Goal: Transaction & Acquisition: Purchase product/service

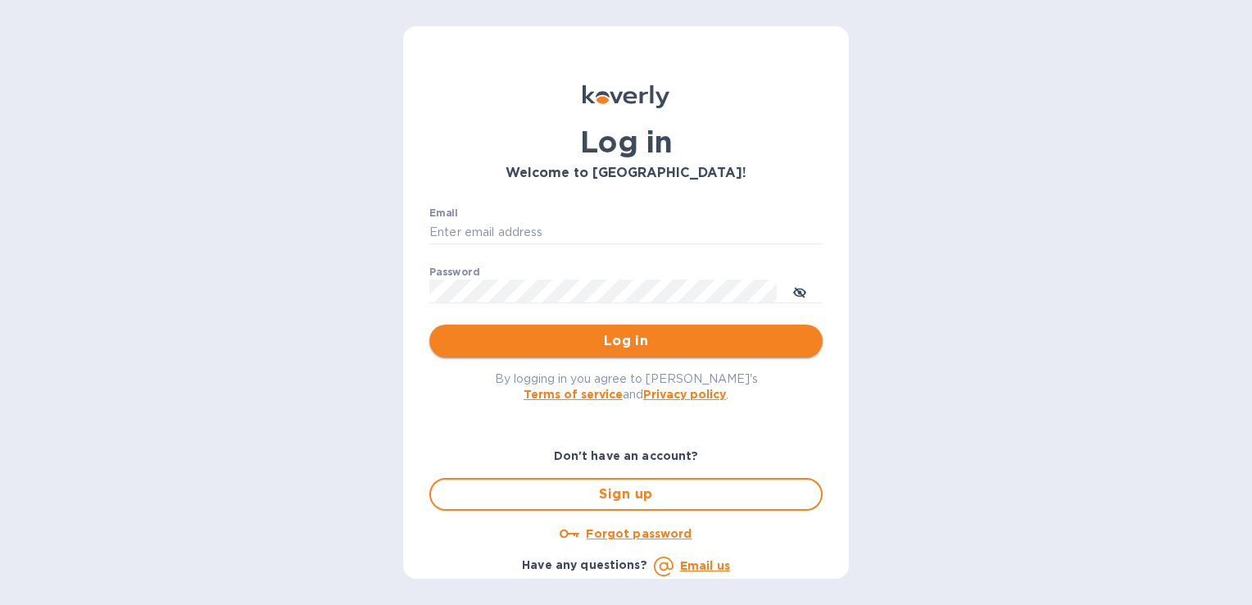
type input "amita@renegadesports.com"
click at [629, 341] on span "Log in" at bounding box center [626, 341] width 367 height 20
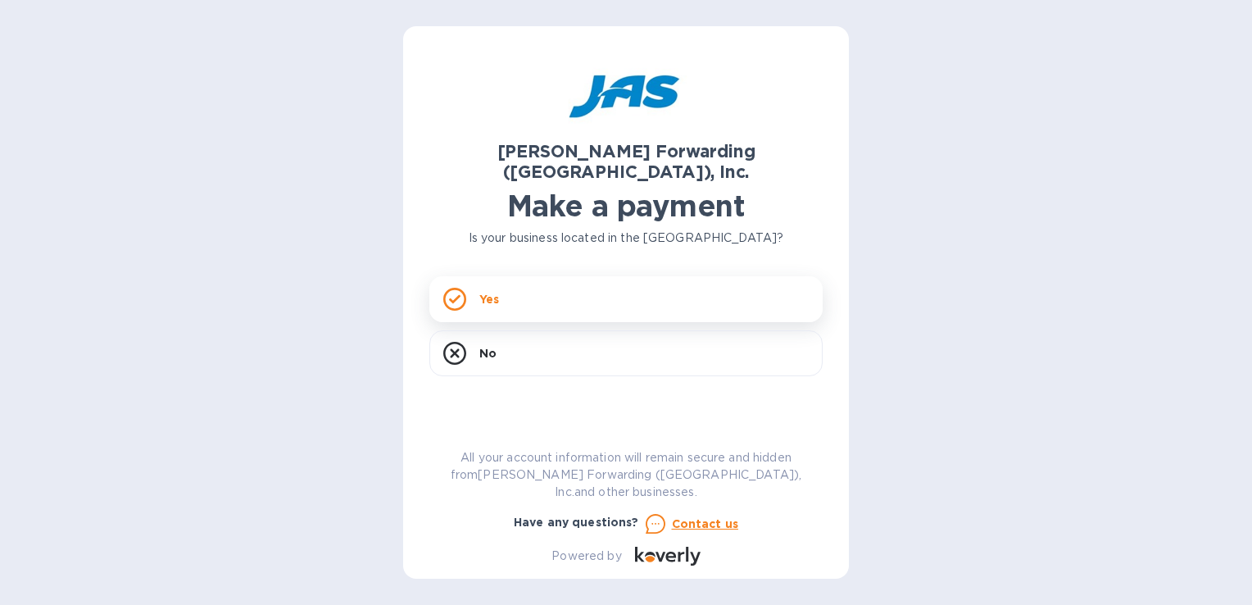
click at [560, 280] on div "Yes" at bounding box center [625, 299] width 393 height 46
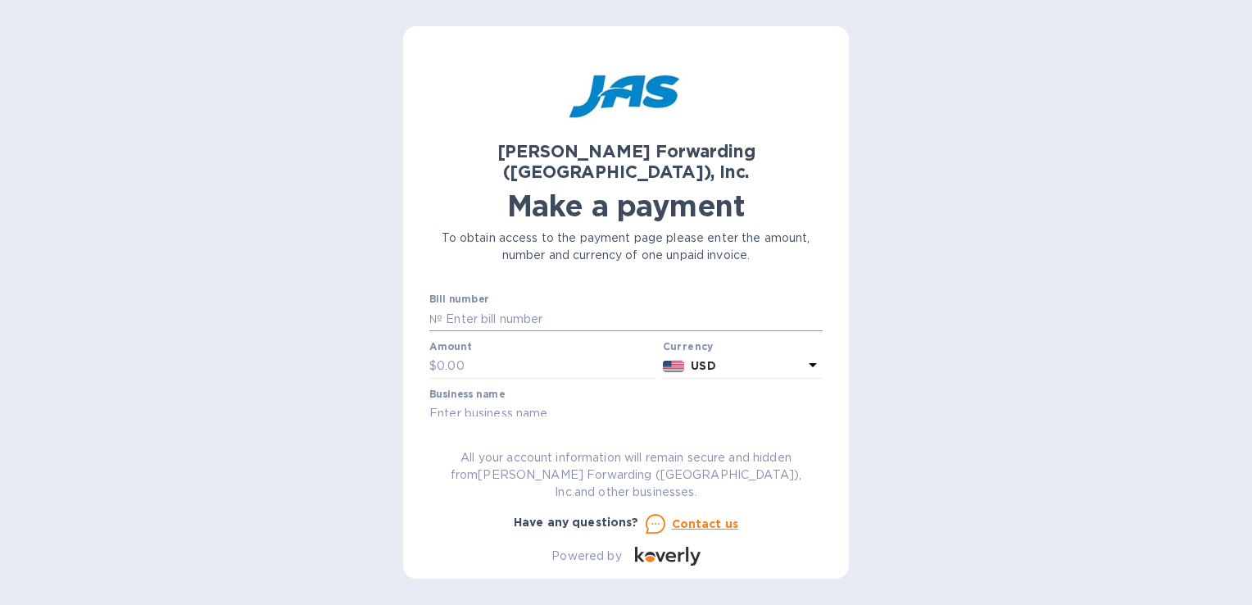
click at [525, 307] on input "text" at bounding box center [633, 319] width 380 height 25
type input "SFO503291564"
type input "3,960"
type input "TARGET RESCOURCES, INC."
click at [514, 435] on div "Customer reference number" at bounding box center [625, 454] width 393 height 38
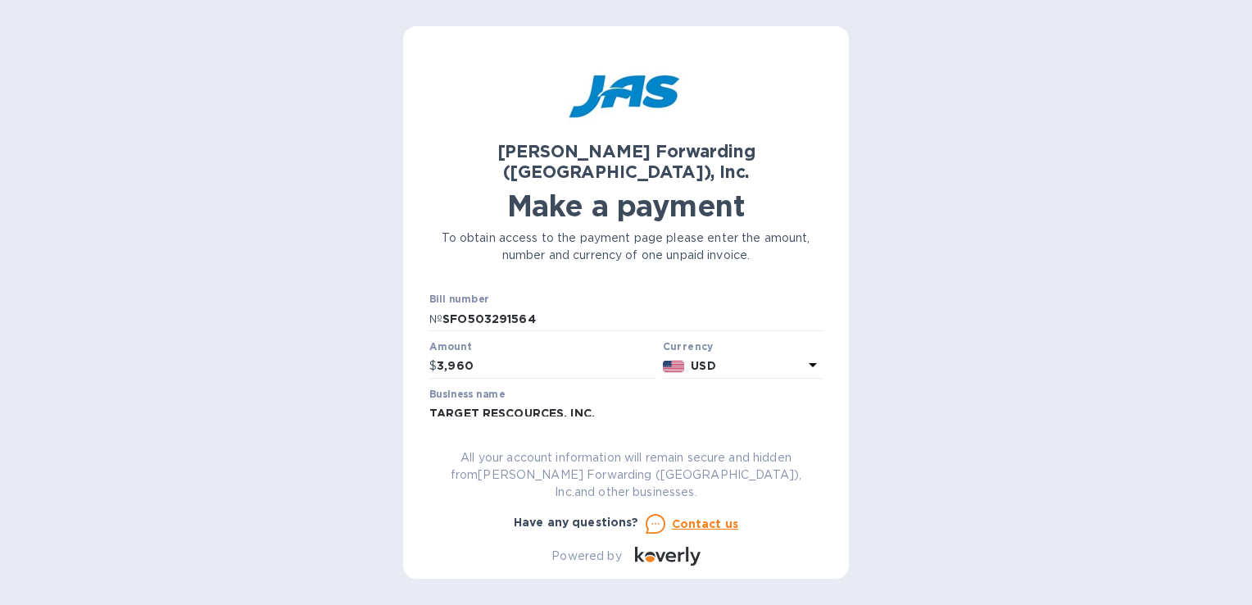
click at [511, 437] on label "Customer reference number" at bounding box center [502, 442] width 147 height 10
click at [611, 435] on div "Customer reference number" at bounding box center [625, 454] width 393 height 38
click at [616, 436] on div "[PERSON_NAME] Forwarding ([GEOGRAPHIC_DATA]), Inc. Make a payment To obtain acc…" at bounding box center [625, 308] width 393 height 513
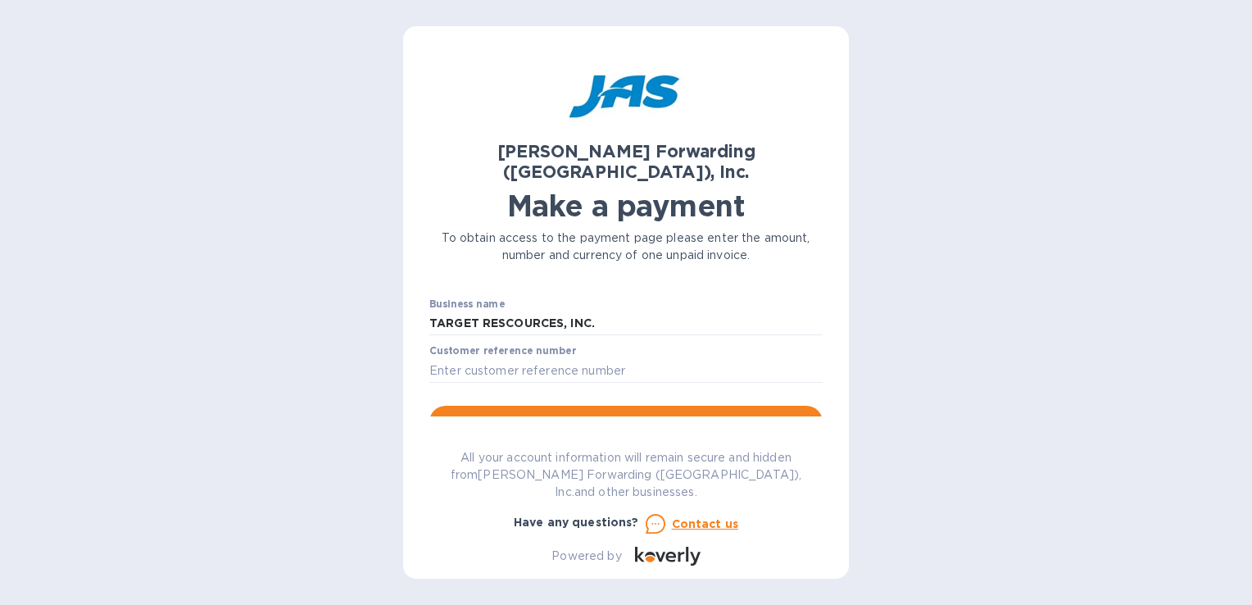
scroll to position [102, 0]
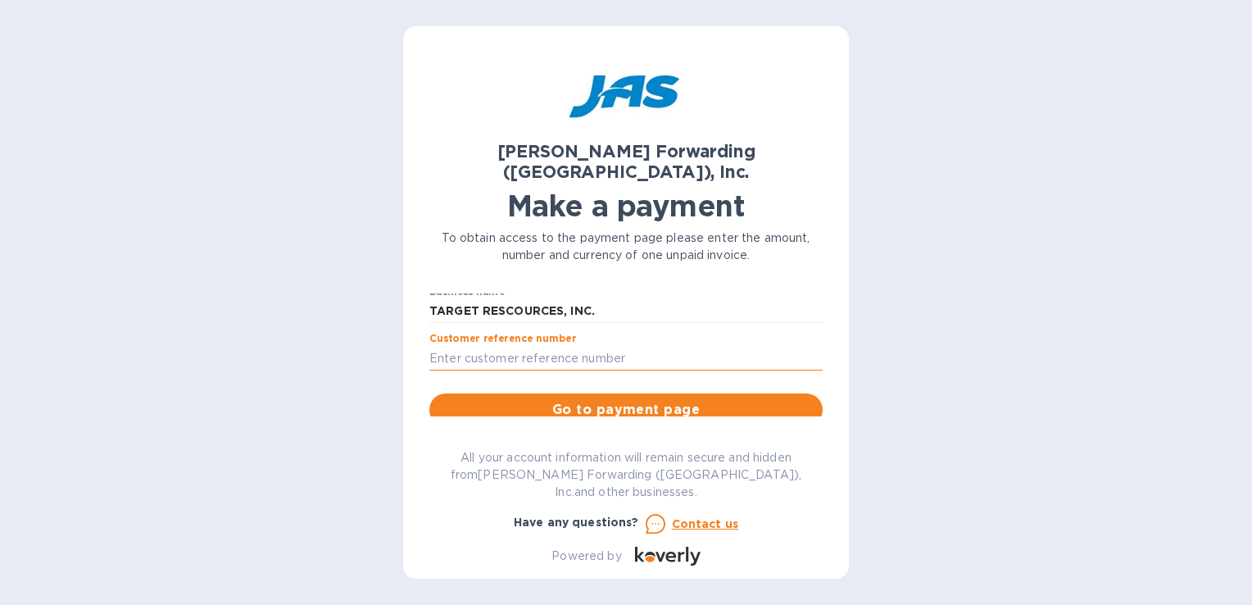
click at [571, 346] on input "text" at bounding box center [625, 358] width 393 height 25
type input "t"
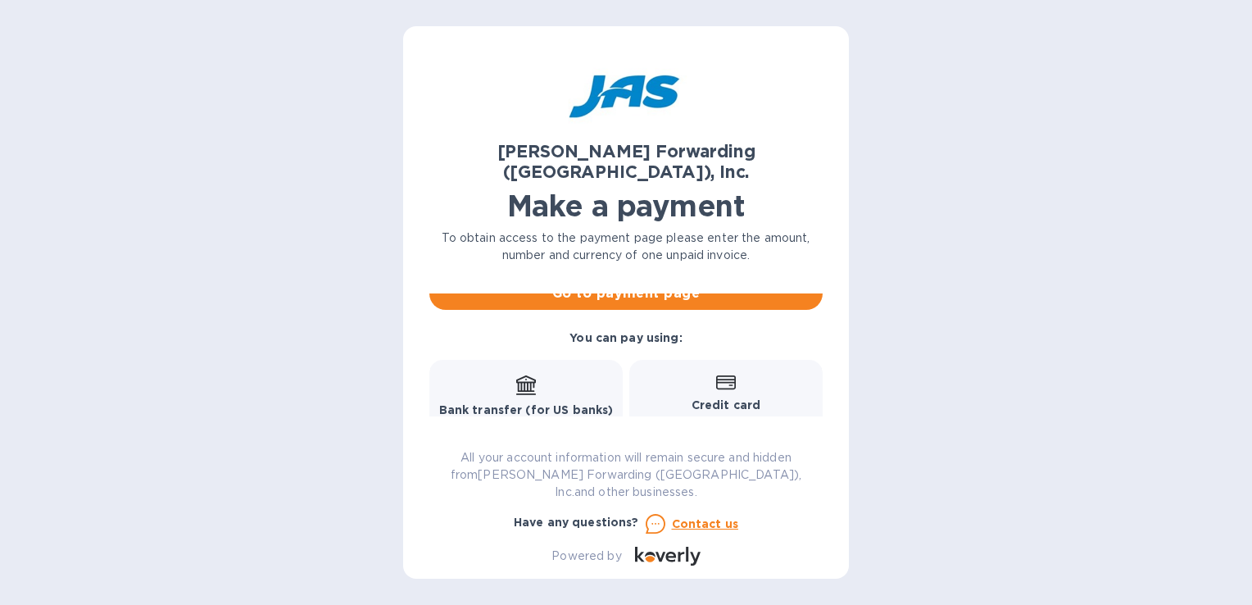
scroll to position [242, 0]
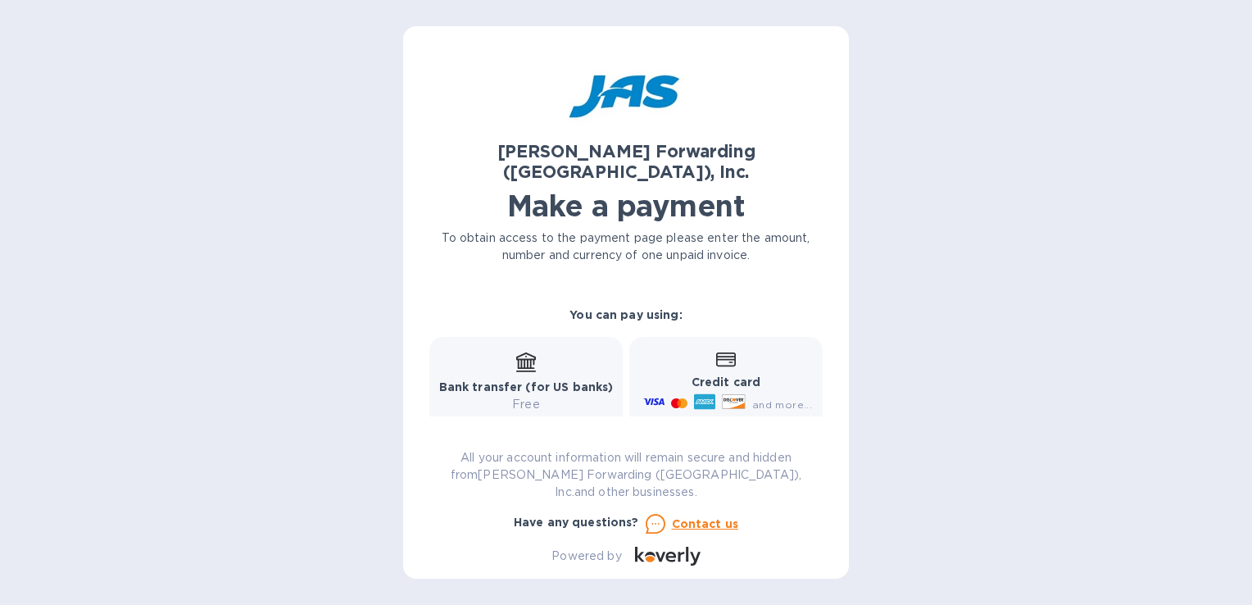
type input "TRI07012025"
drag, startPoint x: 527, startPoint y: 356, endPoint x: 534, endPoint y: 350, distance: 9.3
click at [532, 352] on div "Bank transfer (for US banks) Free" at bounding box center [526, 382] width 175 height 61
click at [530, 352] on icon at bounding box center [526, 362] width 20 height 20
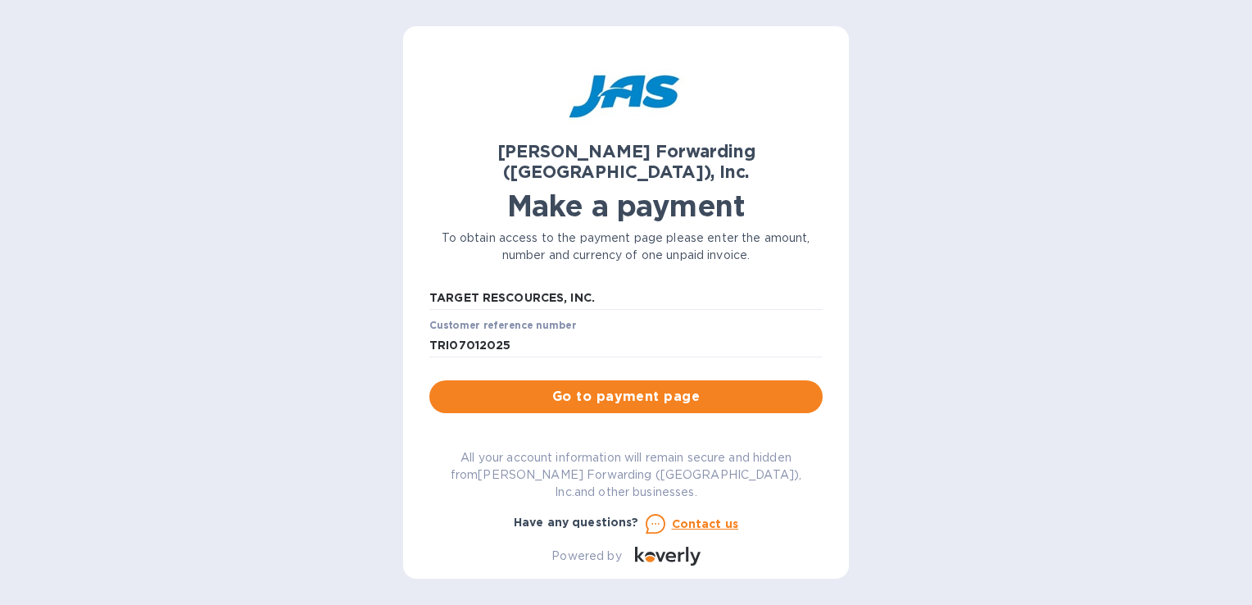
scroll to position [78, 0]
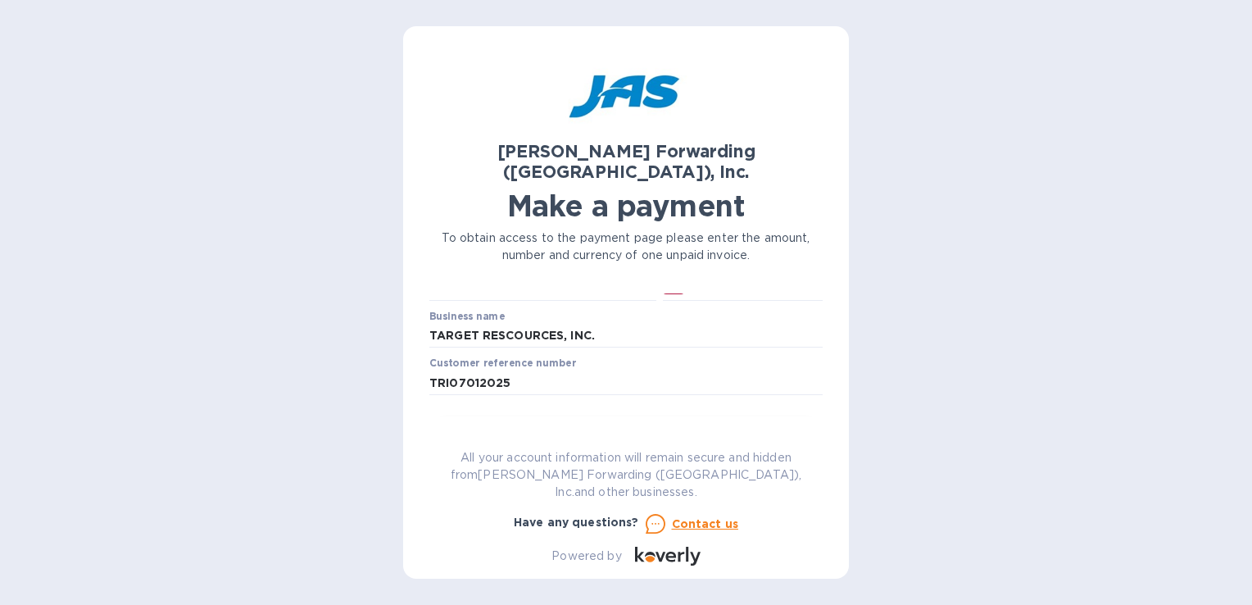
click at [566, 425] on span "Go to payment page" at bounding box center [626, 435] width 367 height 20
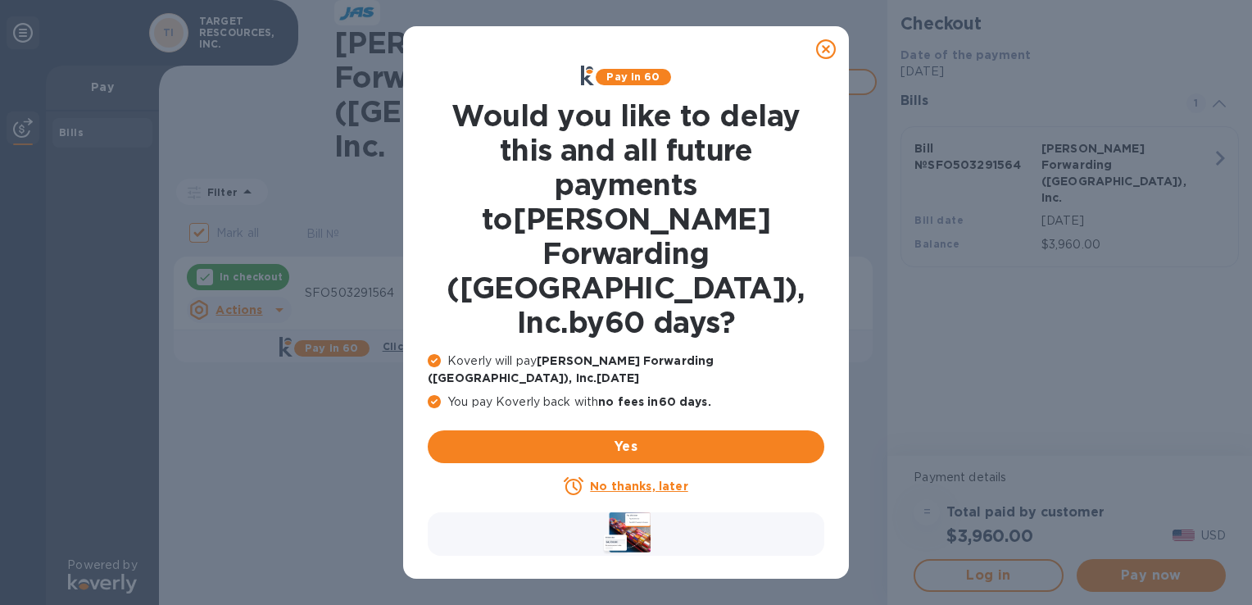
click at [617, 479] on u "No thanks, later" at bounding box center [639, 485] width 98 height 13
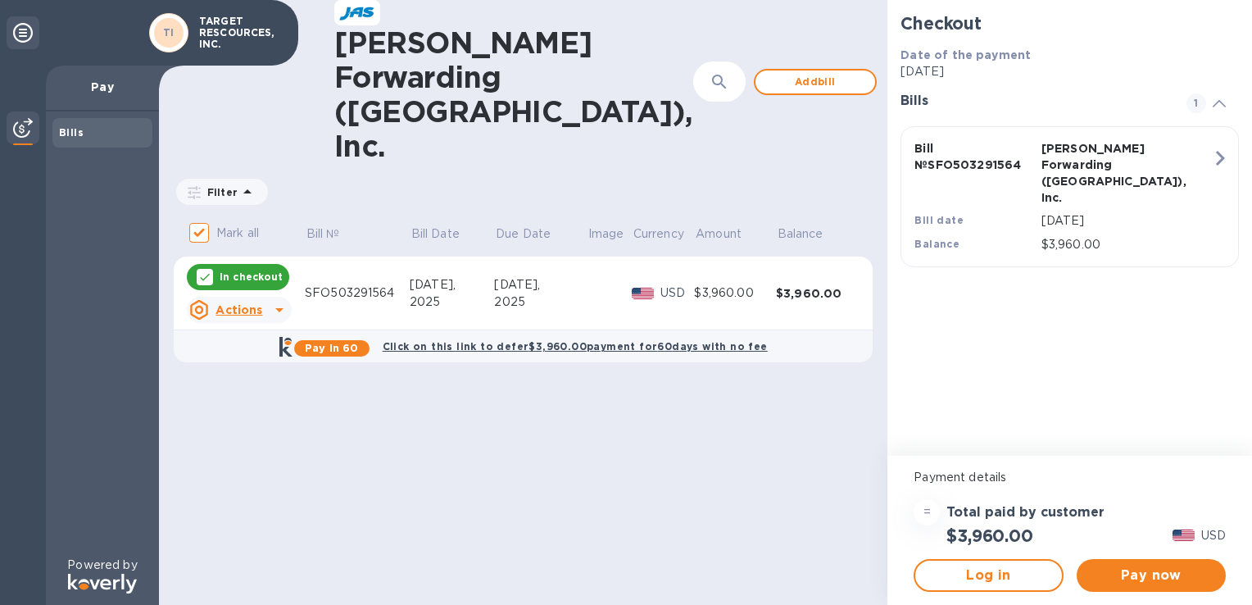
click at [1086, 333] on div "Checkout Date of the payment [DATE] Bills 1 Bill № SFO503291564 [PERSON_NAME] F…" at bounding box center [1070, 228] width 365 height 456
click at [1101, 314] on div "Checkout Date of the payment [DATE] Bills 1 Bill № SFO503291564 [PERSON_NAME] F…" at bounding box center [1070, 228] width 365 height 456
click at [1137, 578] on span "Pay now" at bounding box center [1151, 576] width 123 height 20
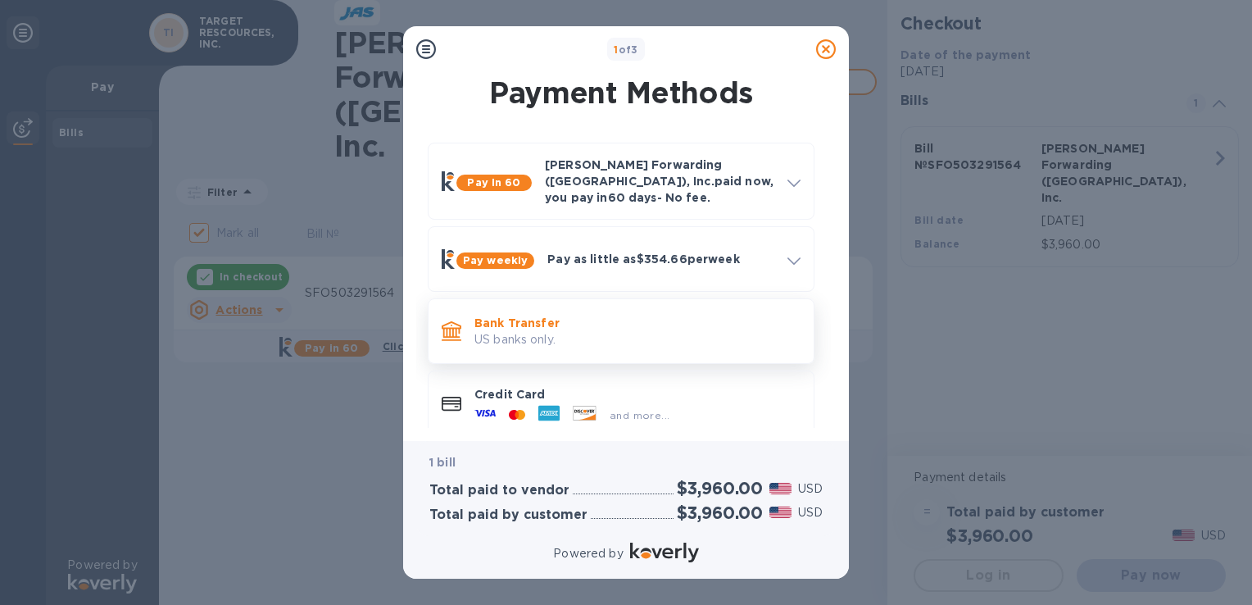
click at [581, 331] on p "US banks only." at bounding box center [638, 339] width 326 height 17
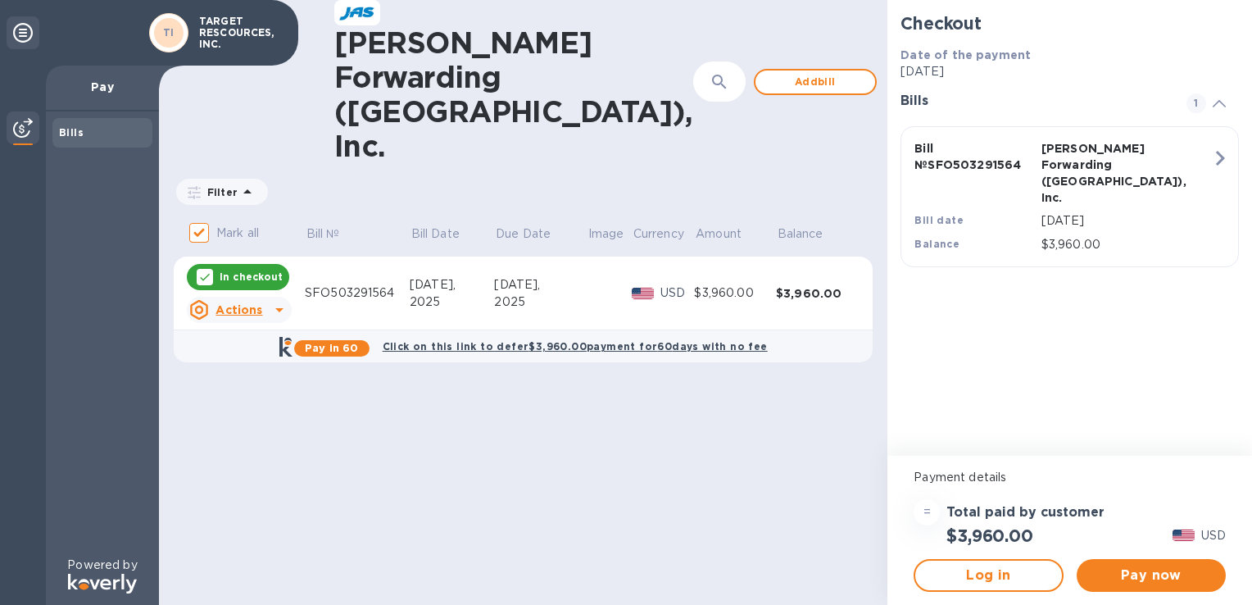
click at [697, 423] on div "[PERSON_NAME] Forwarding ([GEOGRAPHIC_DATA]), Inc. ​ Add [PERSON_NAME] to hide …" at bounding box center [523, 302] width 729 height 605
drag, startPoint x: 566, startPoint y: 467, endPoint x: 580, endPoint y: 470, distance: 14.1
click at [570, 467] on div "[PERSON_NAME] Forwarding ([GEOGRAPHIC_DATA]), Inc. ​ Add [PERSON_NAME] to hide …" at bounding box center [523, 302] width 729 height 605
drag, startPoint x: 1110, startPoint y: 313, endPoint x: 978, endPoint y: 279, distance: 136.4
click at [1109, 313] on div "Checkout Date of the payment [DATE] Bills 1 Bill № SFO503291564 [PERSON_NAME] F…" at bounding box center [1070, 228] width 365 height 456
